Goal: Find contact information: Find contact information

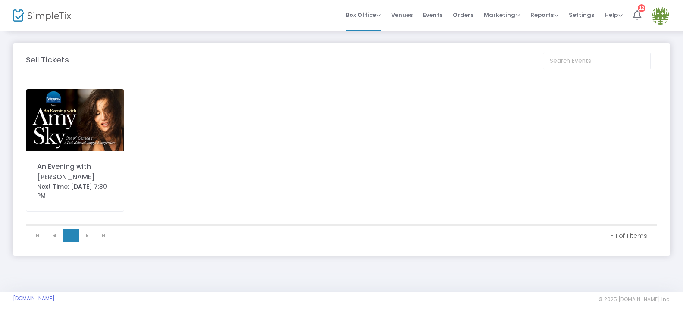
click at [74, 113] on img at bounding box center [74, 120] width 97 height 62
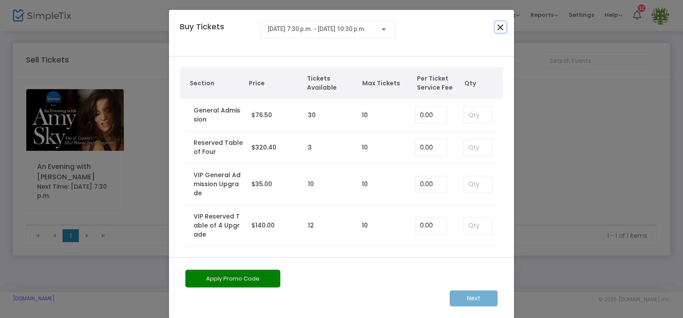
click at [498, 26] on button "Close" at bounding box center [500, 27] width 11 height 11
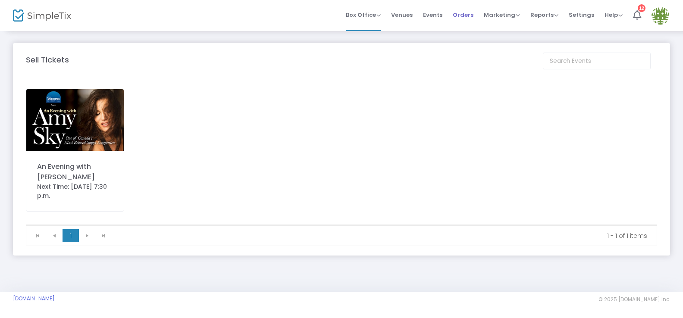
click at [467, 14] on span "Orders" at bounding box center [463, 15] width 21 height 22
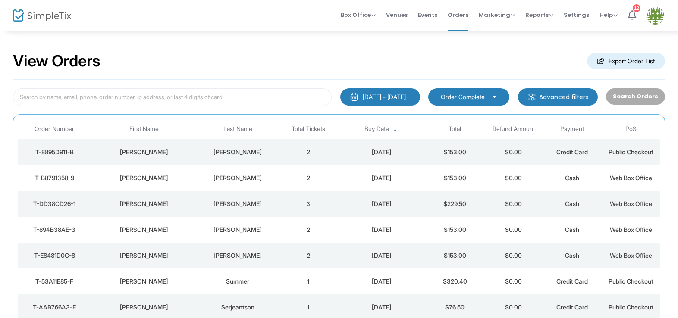
click at [157, 154] on div "[PERSON_NAME]" at bounding box center [143, 152] width 101 height 9
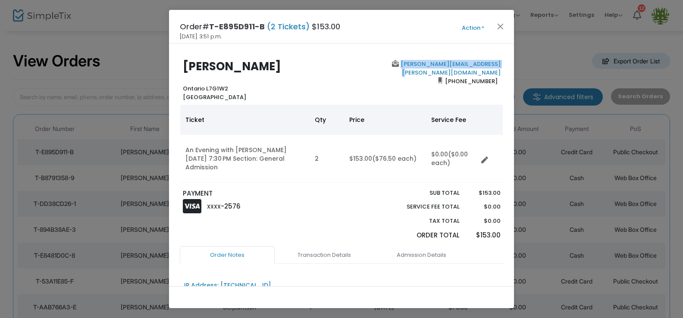
drag, startPoint x: 497, startPoint y: 63, endPoint x: 447, endPoint y: 71, distance: 50.7
click at [396, 63] on div "[PERSON_NAME][EMAIL_ADDRESS][PERSON_NAME][DOMAIN_NAME] [PHONE_NUMBER]" at bounding box center [423, 80] width 163 height 41
copy b "[PERSON_NAME][EMAIL_ADDRESS][PERSON_NAME][DOMAIN_NAME]"
drag, startPoint x: 493, startPoint y: 74, endPoint x: 445, endPoint y: 77, distance: 48.4
click at [445, 77] on div "[PERSON_NAME][EMAIL_ADDRESS][PERSON_NAME][DOMAIN_NAME] [PHONE_NUMBER]" at bounding box center [423, 80] width 163 height 41
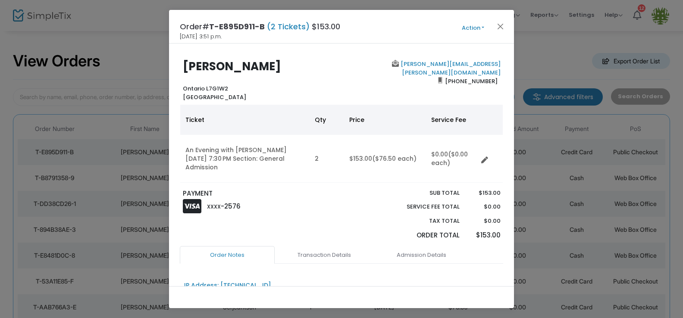
drag, startPoint x: 493, startPoint y: 72, endPoint x: 449, endPoint y: 75, distance: 44.1
click at [447, 75] on span "[PHONE_NUMBER]" at bounding box center [472, 81] width 58 height 14
copy span "[PHONE_NUMBER]"
drag, startPoint x: 211, startPoint y: 24, endPoint x: 267, endPoint y: 26, distance: 55.7
click at [267, 26] on h4 "Order# T-E895D911-B (2 Tickets) $153.00" at bounding box center [260, 27] width 160 height 12
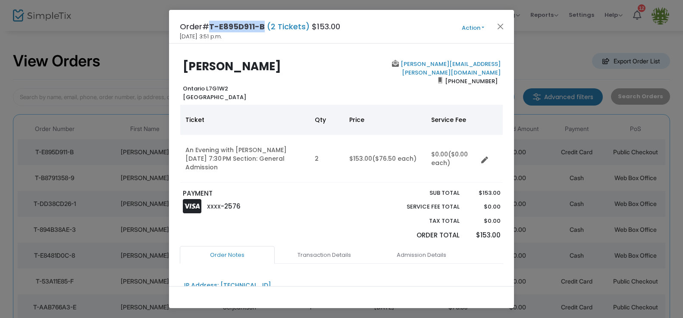
copy span "T-E895D911-B"
